Goal: Transaction & Acquisition: Purchase product/service

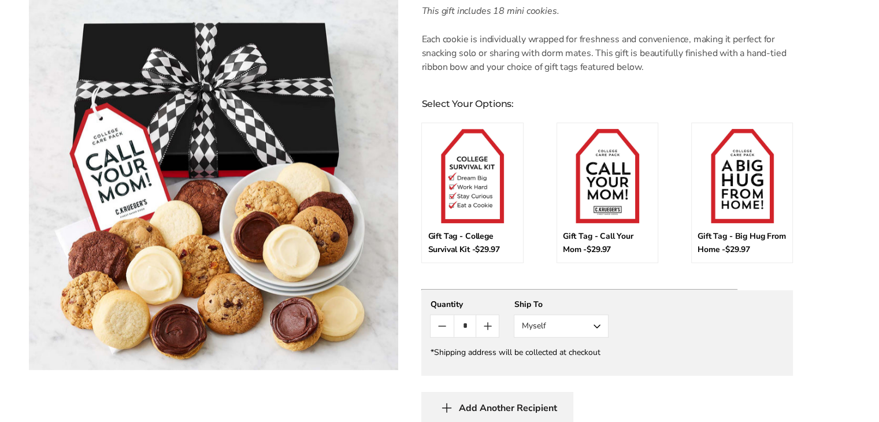
scroll to position [520, 0]
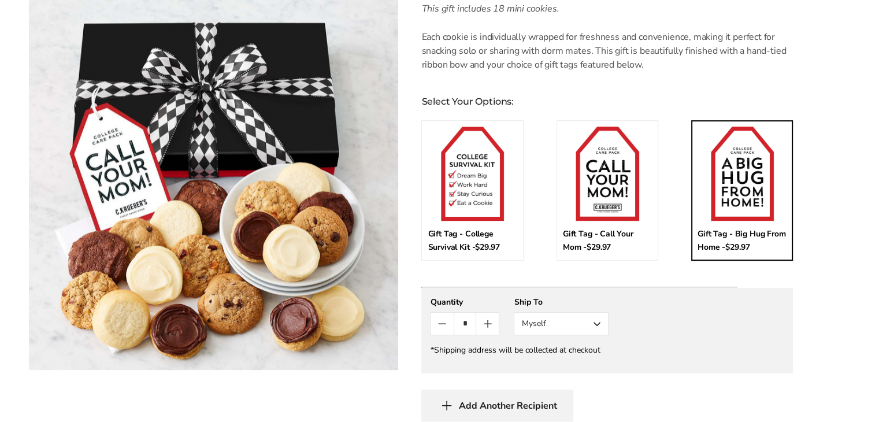
drag, startPoint x: 749, startPoint y: 165, endPoint x: 757, endPoint y: 171, distance: 9.1
click at [748, 165] on img at bounding box center [742, 174] width 63 height 94
click at [748, 139] on input "*" at bounding box center [741, 133] width 86 height 12
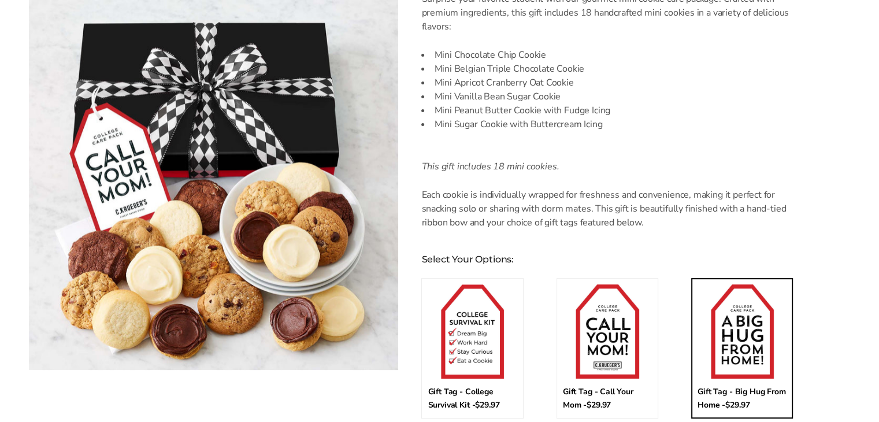
scroll to position [405, 0]
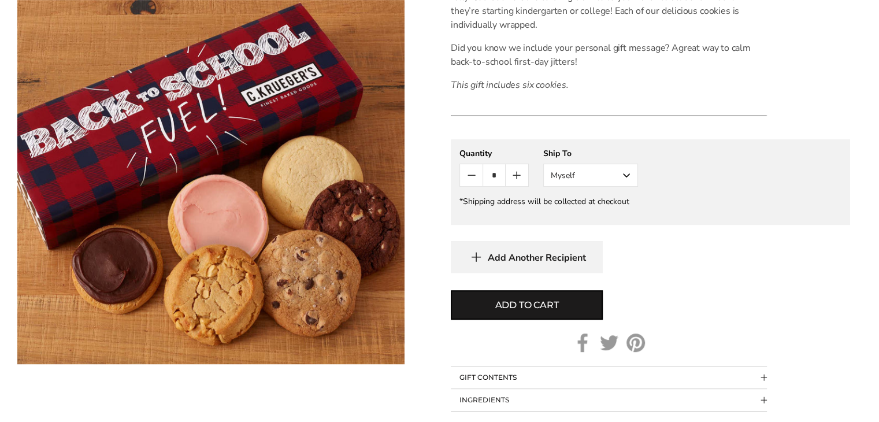
scroll to position [61, 0]
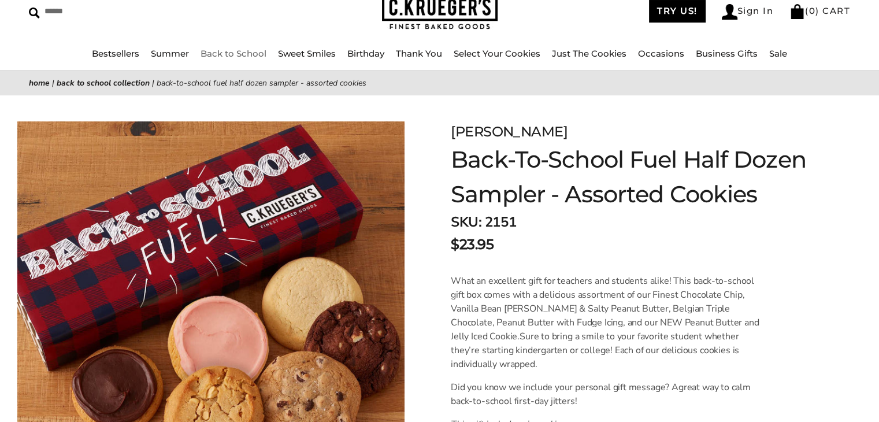
click at [238, 49] on link "Back to School" at bounding box center [234, 53] width 66 height 11
